Goal: Book appointment/travel/reservation

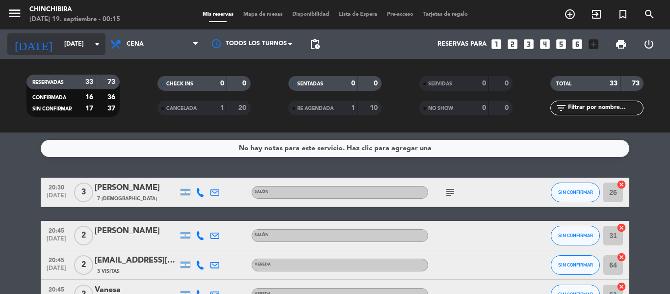
click at [67, 39] on input "[DATE]" at bounding box center [100, 44] width 83 height 17
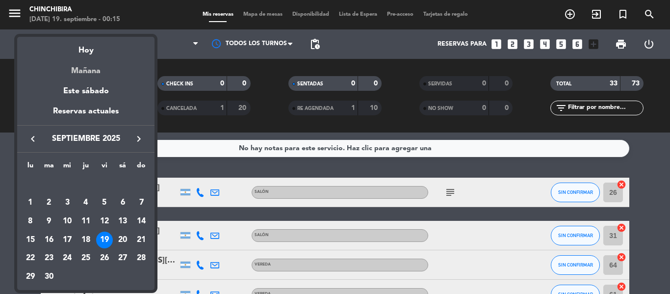
click at [82, 68] on div "Mañana" at bounding box center [85, 67] width 137 height 20
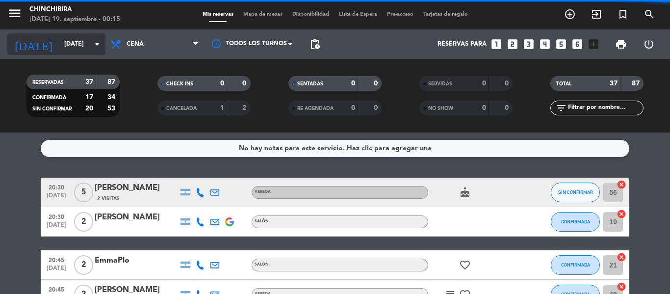
click at [71, 44] on input "[DATE]" at bounding box center [100, 44] width 83 height 17
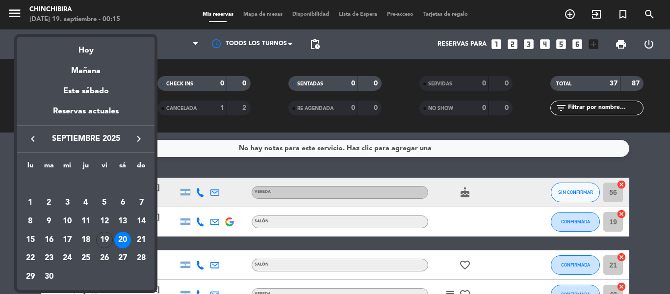
click at [175, 33] on div at bounding box center [335, 147] width 670 height 294
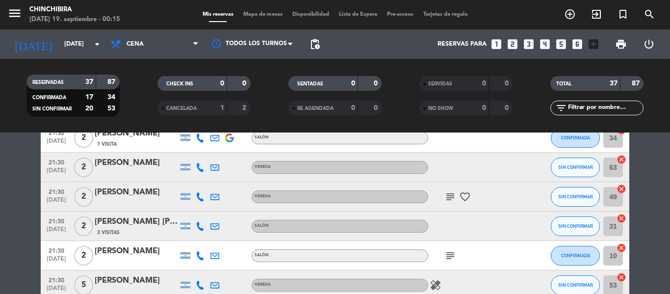
scroll to position [832, 0]
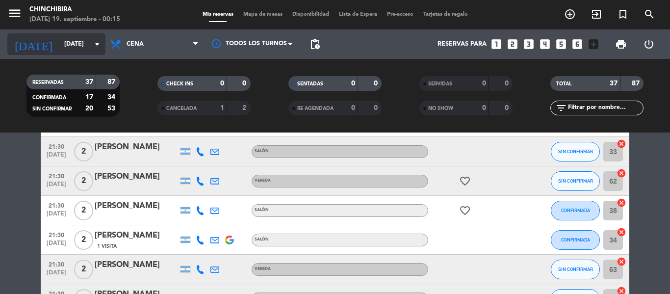
click at [59, 43] on input "[DATE]" at bounding box center [100, 44] width 83 height 17
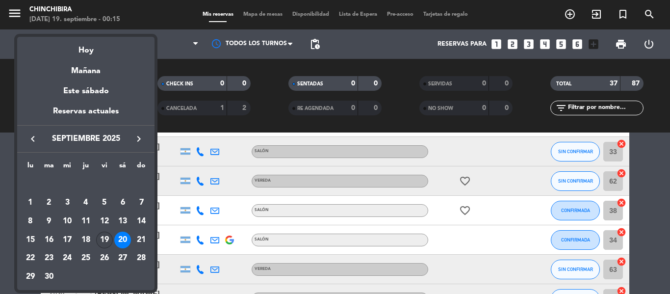
click at [105, 233] on div "19" at bounding box center [104, 240] width 17 height 17
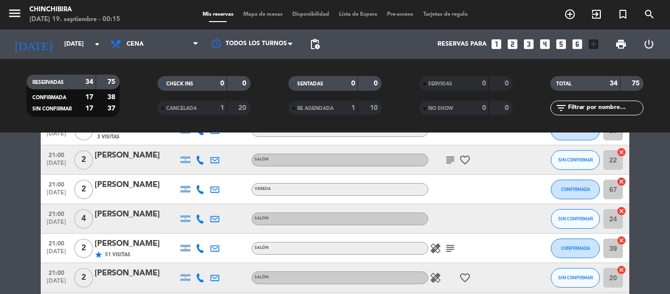
scroll to position [294, 0]
click at [450, 249] on icon "subject" at bounding box center [451, 249] width 12 height 12
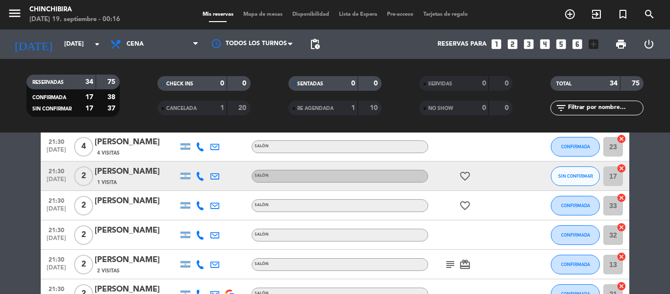
scroll to position [736, 0]
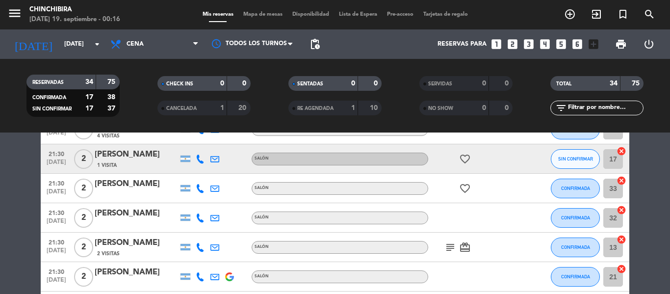
click at [449, 245] on icon "subject" at bounding box center [451, 247] width 12 height 12
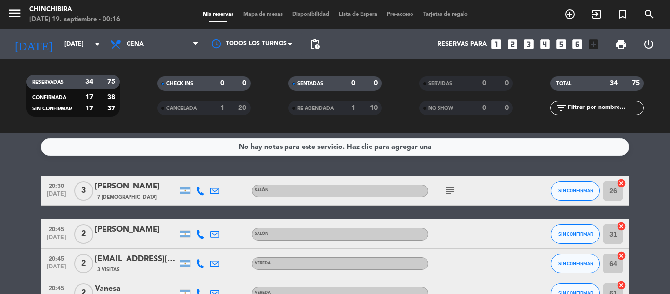
scroll to position [0, 0]
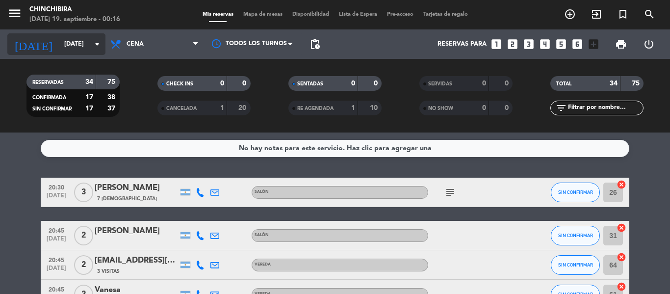
click at [66, 43] on input "[DATE]" at bounding box center [100, 44] width 83 height 17
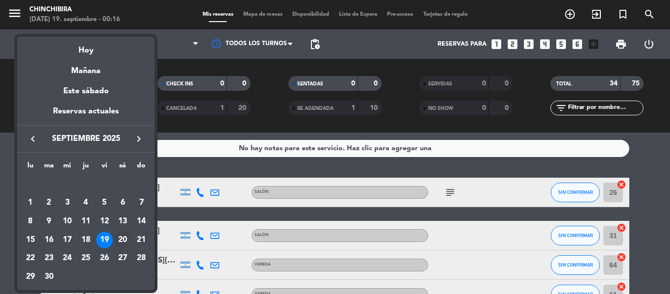
click at [120, 236] on div "20" at bounding box center [122, 240] width 17 height 17
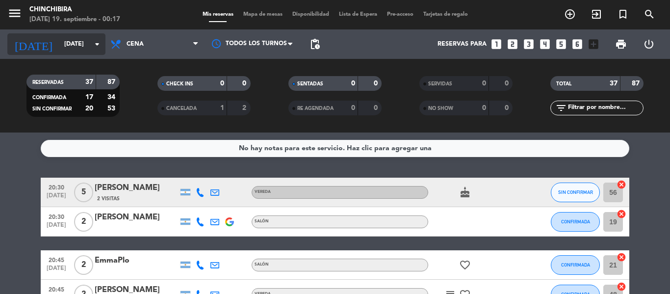
click at [98, 42] on icon "arrow_drop_down" at bounding box center [97, 44] width 12 height 12
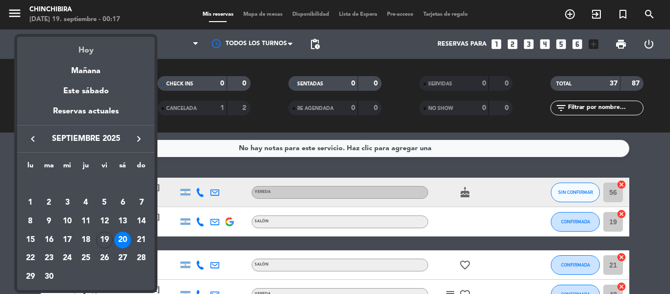
click at [87, 54] on div "Hoy" at bounding box center [85, 47] width 137 height 20
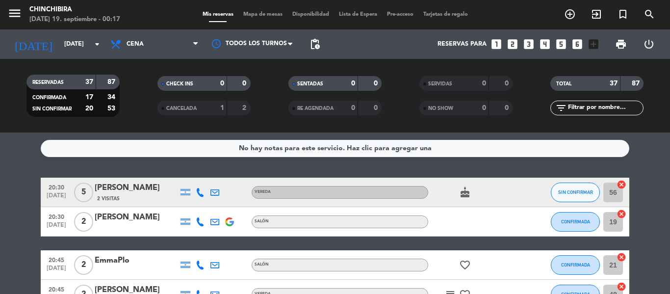
type input "[DATE]"
